Goal: Task Accomplishment & Management: Manage account settings

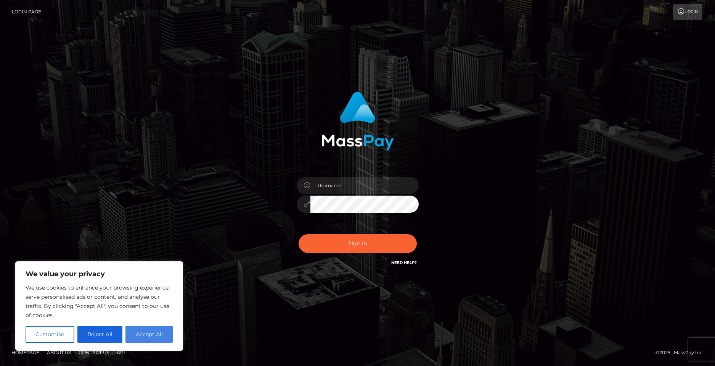
click at [165, 337] on button "Accept All" at bounding box center [149, 333] width 47 height 17
checkbox input "true"
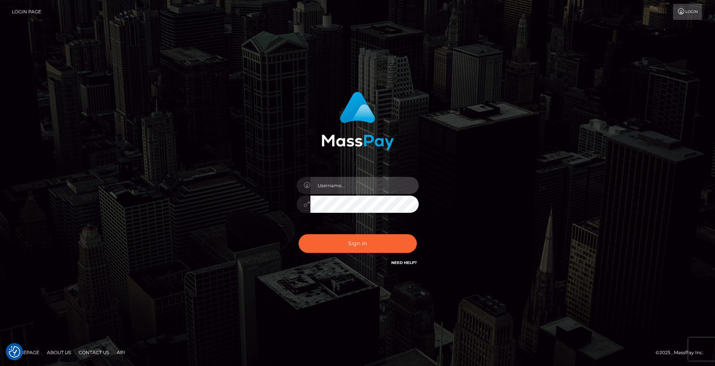
click at [356, 184] on input "text" at bounding box center [365, 185] width 108 height 17
type input "y"
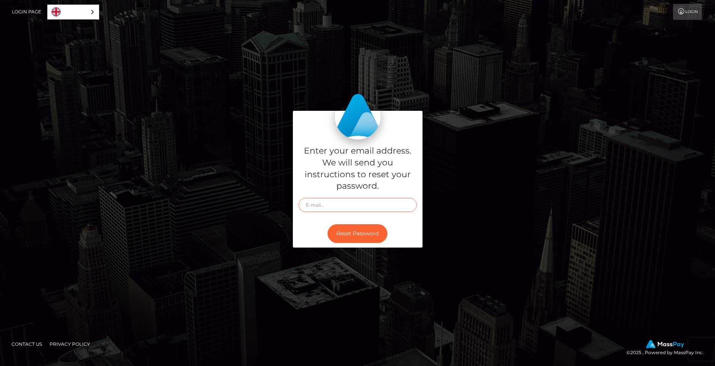
click at [353, 209] on input "text" at bounding box center [358, 205] width 118 height 14
